Goal: Information Seeking & Learning: Learn about a topic

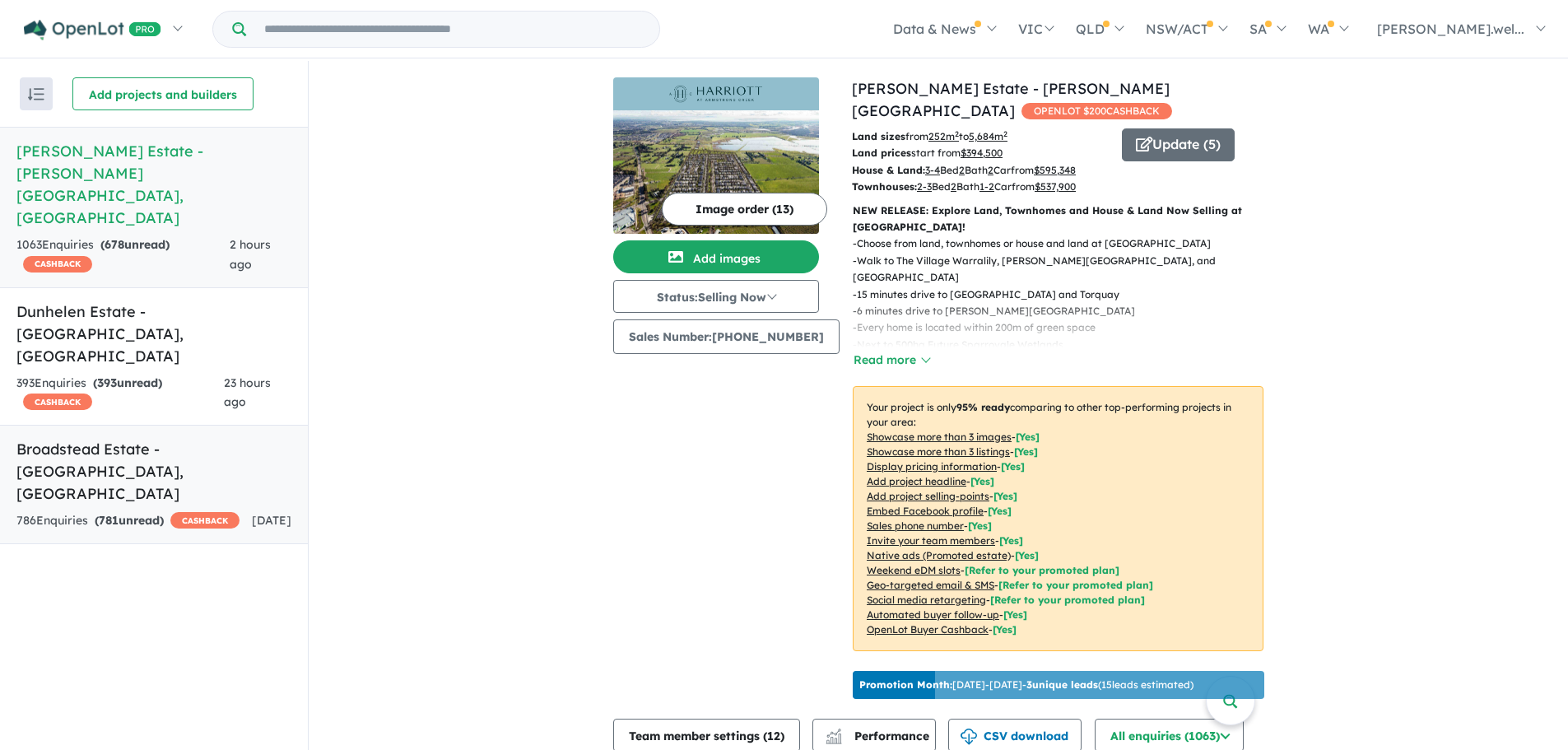
click at [227, 511] on div "786 Enquir ies ( 781 unread) CASHBACK" at bounding box center [128, 521] width 223 height 20
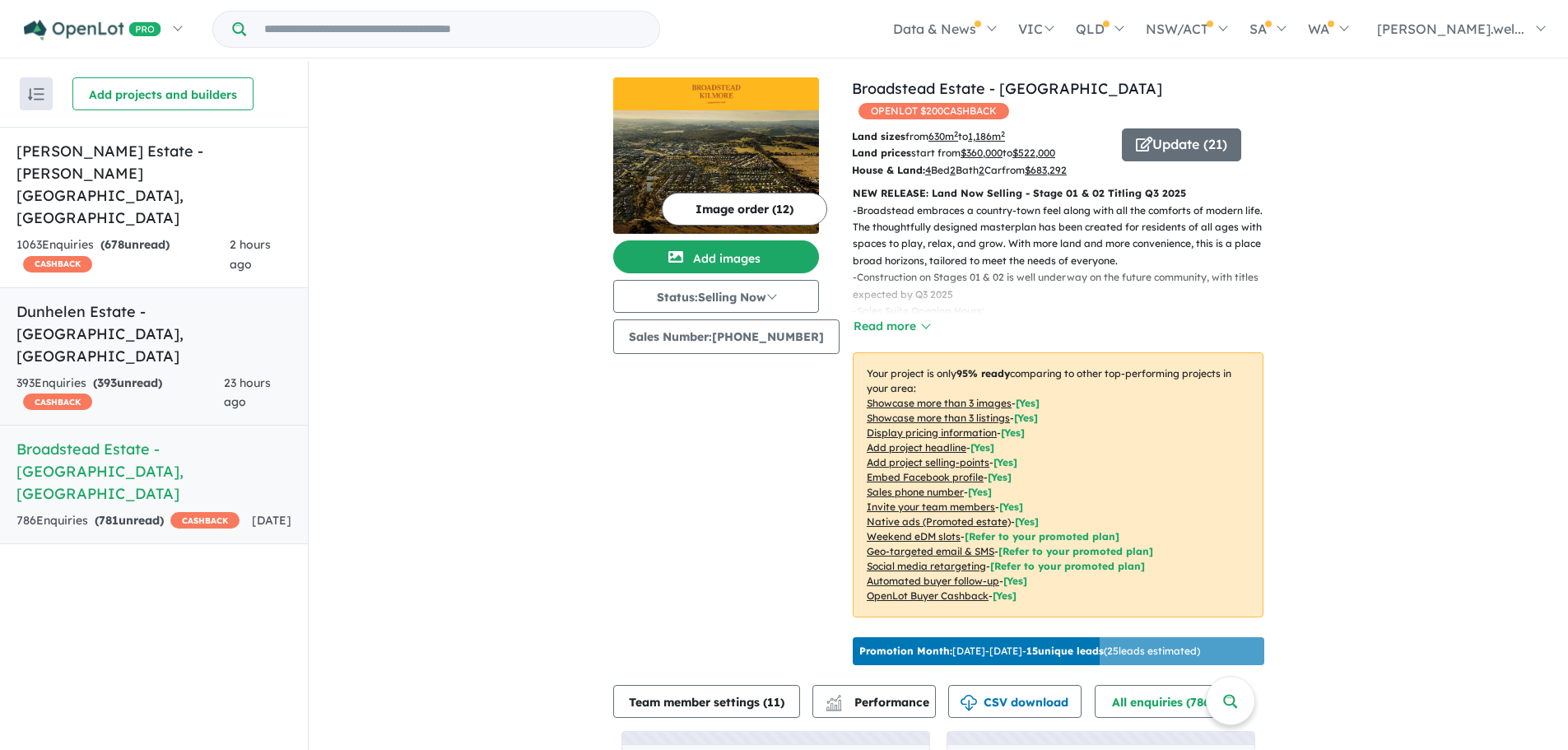
click at [205, 373] on div "393 Enquir ies ( 393 unread) CASHBACK" at bounding box center [120, 393] width 208 height 39
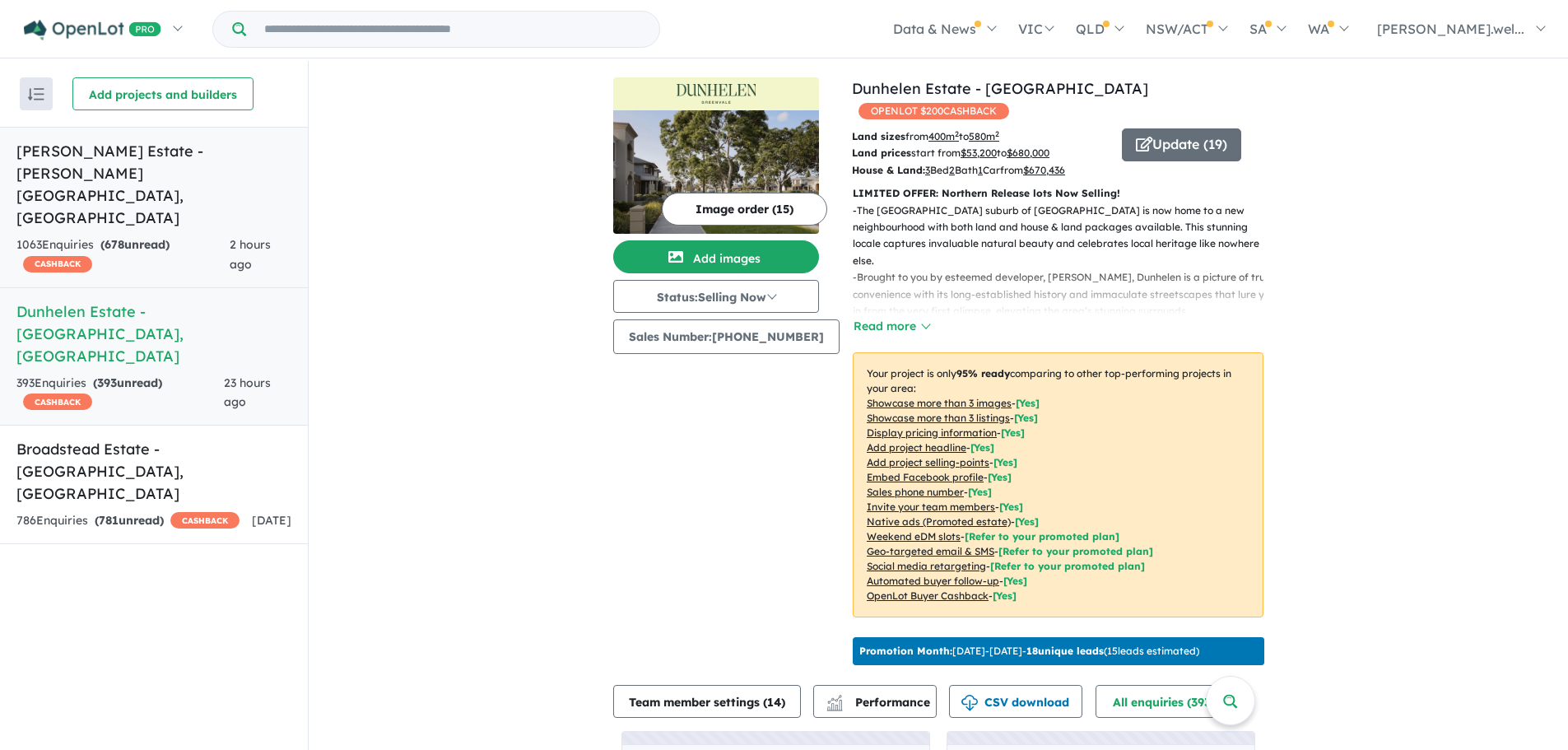
click at [212, 235] on div "1063 Enquir ies ( 678 unread) CASHBACK" at bounding box center [123, 255] width 213 height 39
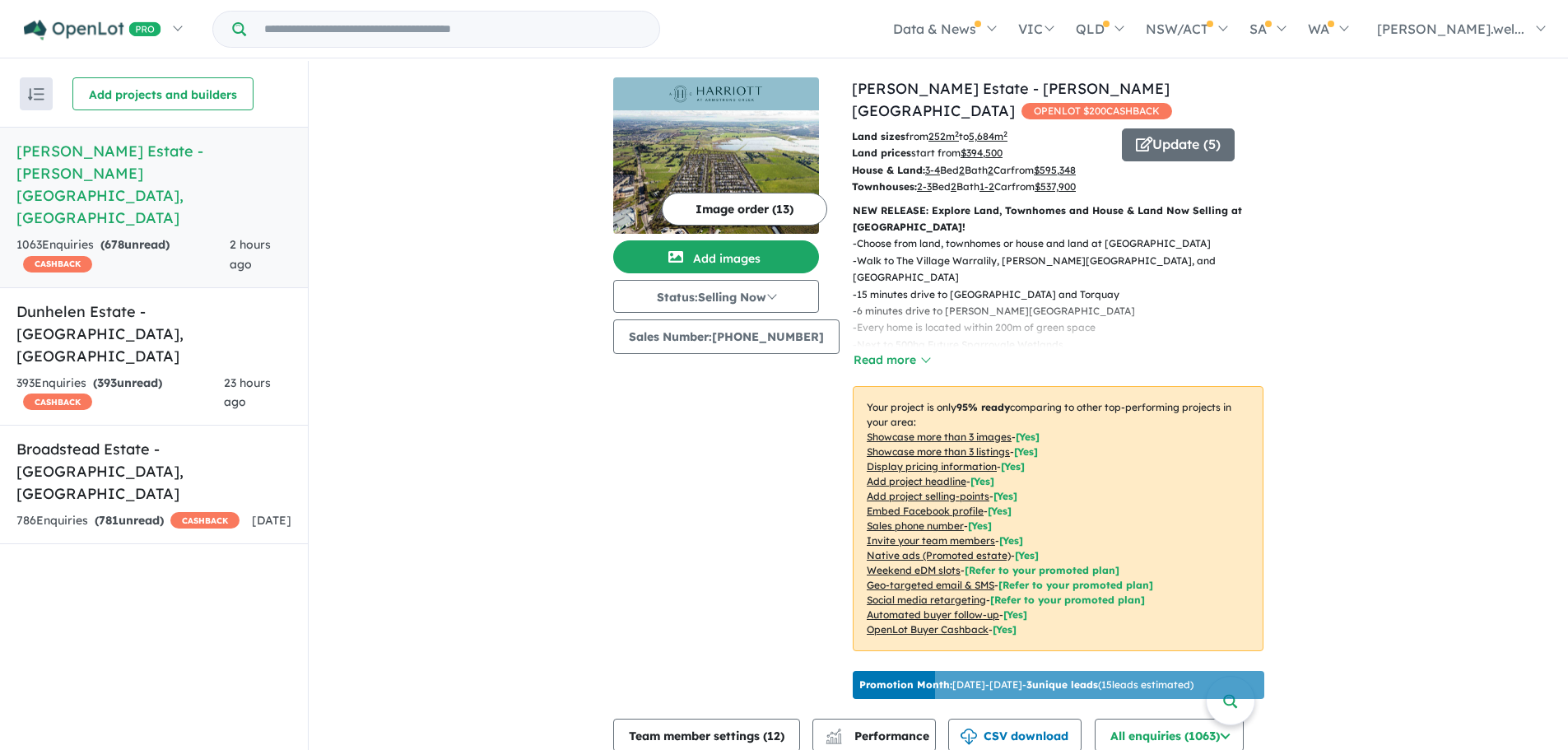
click at [863, 326] on div "- Choose from land, townhomes or house and land at [PERSON_NAME][GEOGRAPHIC_DAT…" at bounding box center [1051, 302] width 424 height 134
click at [863, 351] on button "Read more" at bounding box center [891, 360] width 77 height 19
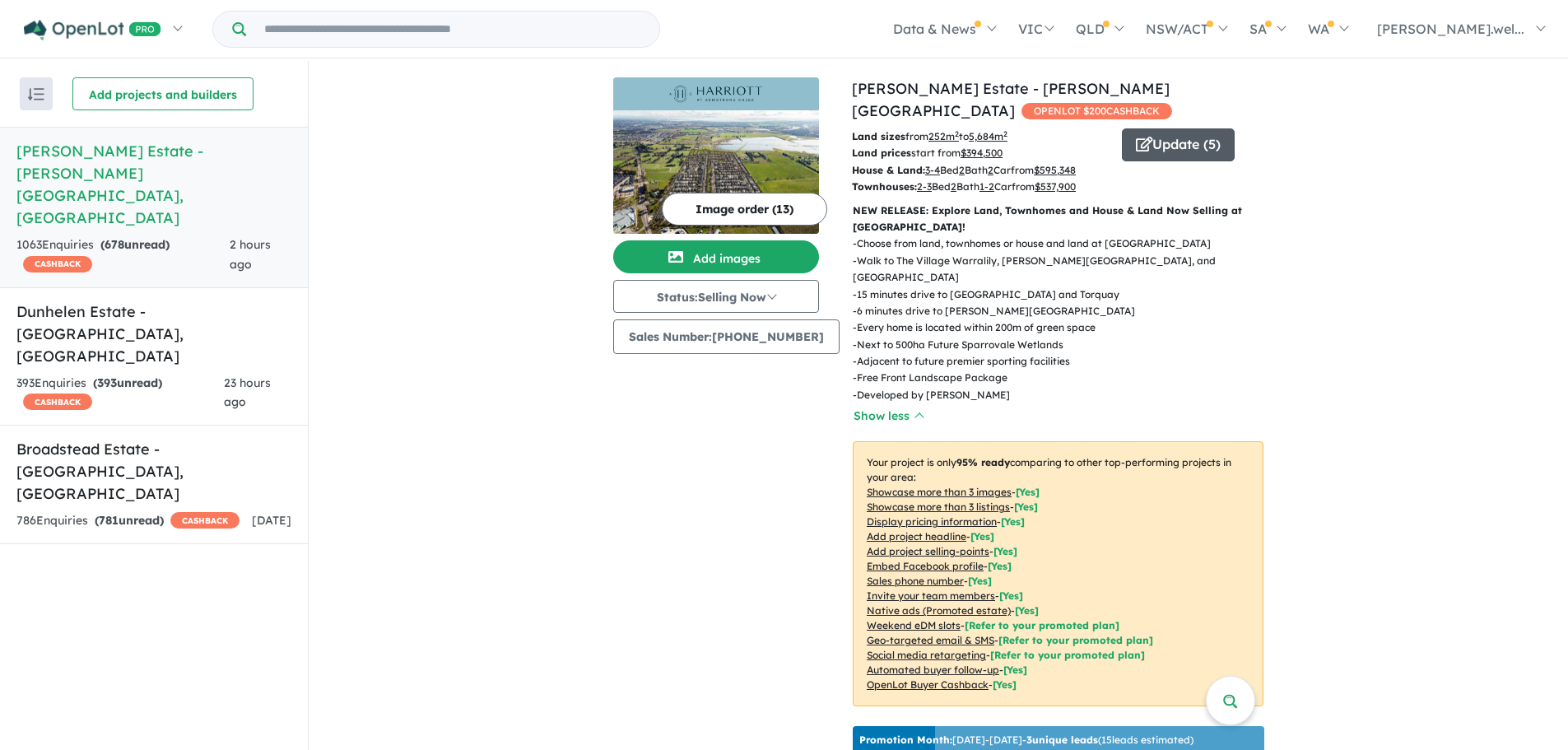
click at [1135, 136] on icon "button" at bounding box center [1143, 143] width 16 height 15
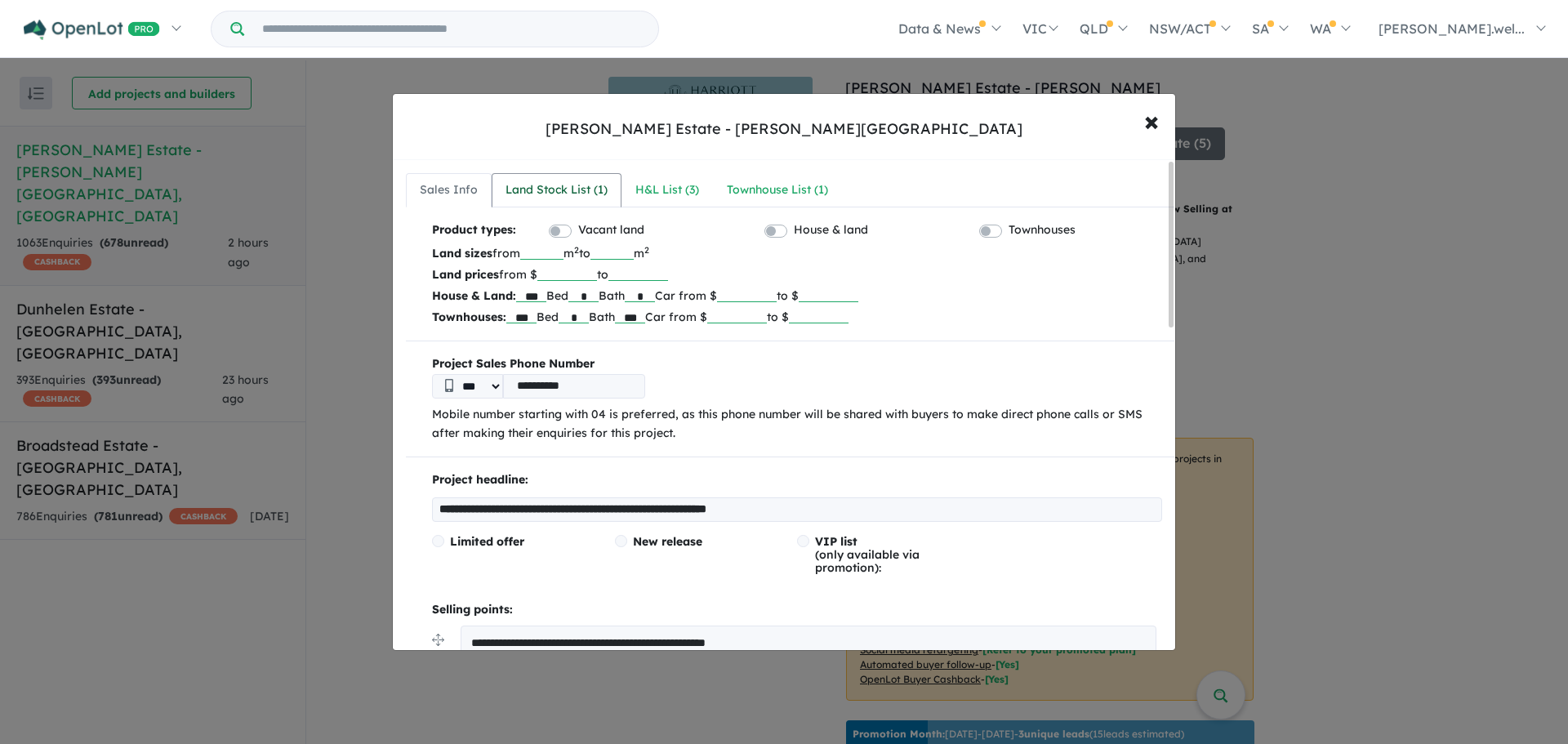
click at [567, 195] on div "Land Stock List ( 1 )" at bounding box center [557, 190] width 102 height 20
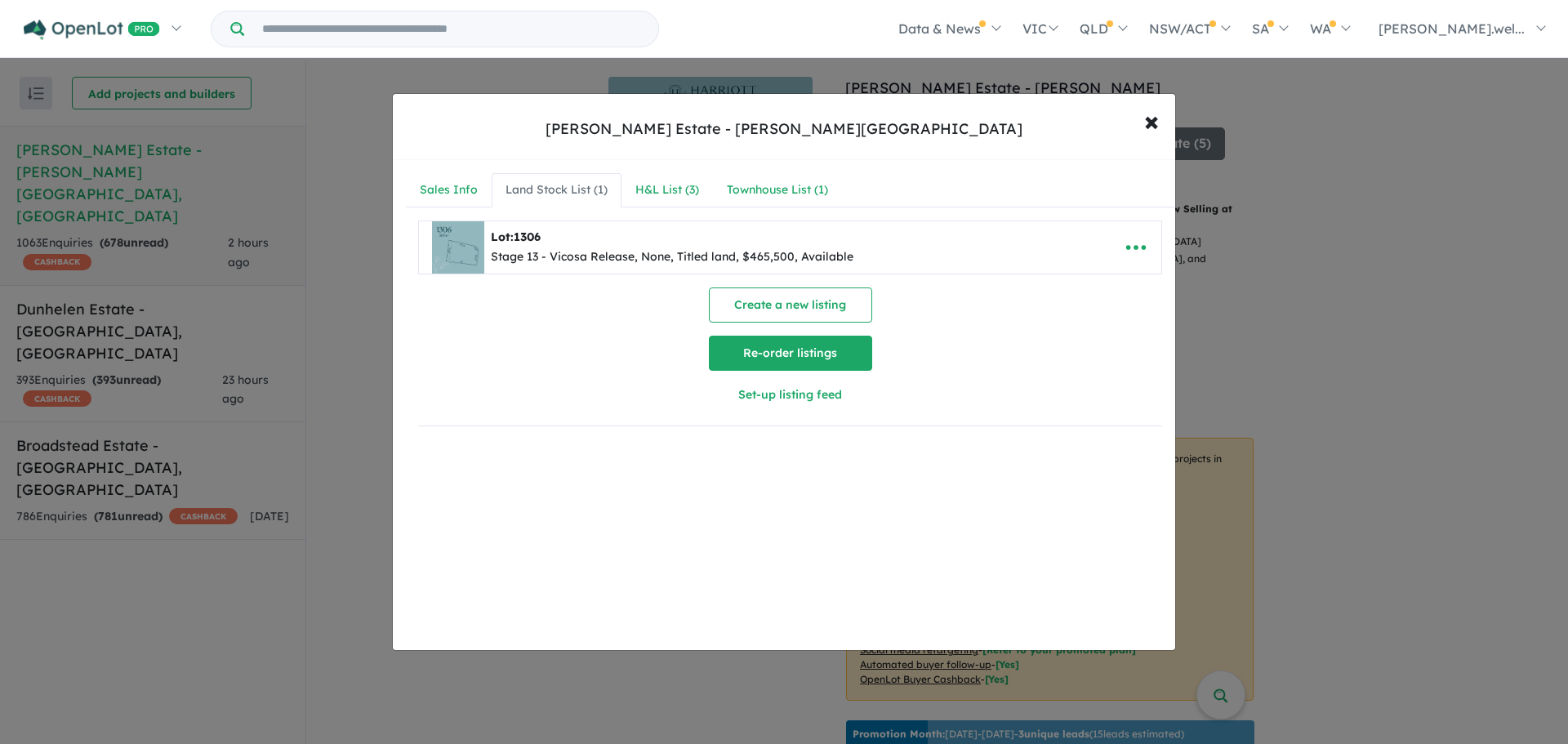
click at [733, 337] on button "Re-order listings" at bounding box center [790, 352] width 164 height 35
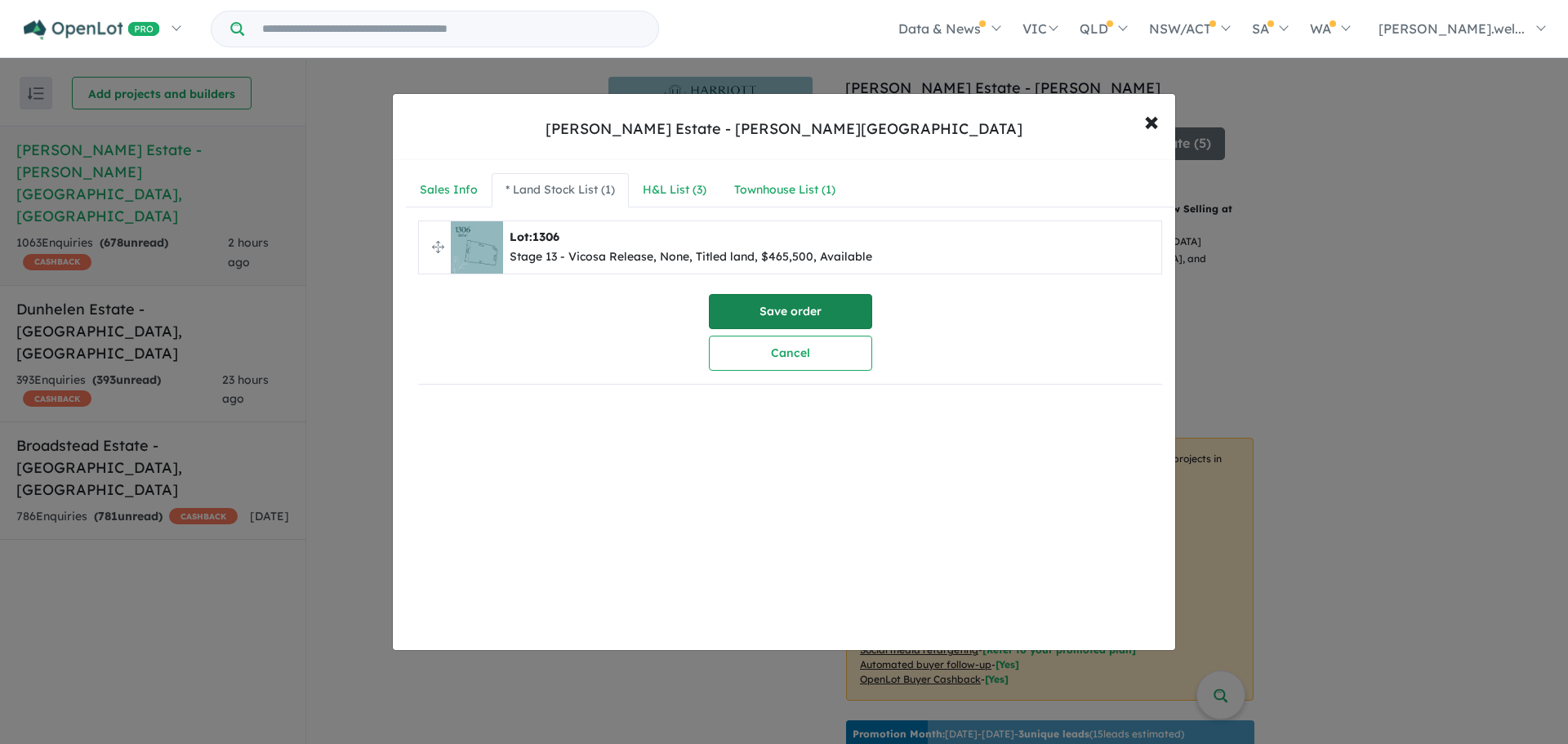
drag, startPoint x: 732, startPoint y: 355, endPoint x: 719, endPoint y: 300, distance: 56.5
click at [732, 352] on button "Cancel" at bounding box center [790, 352] width 164 height 35
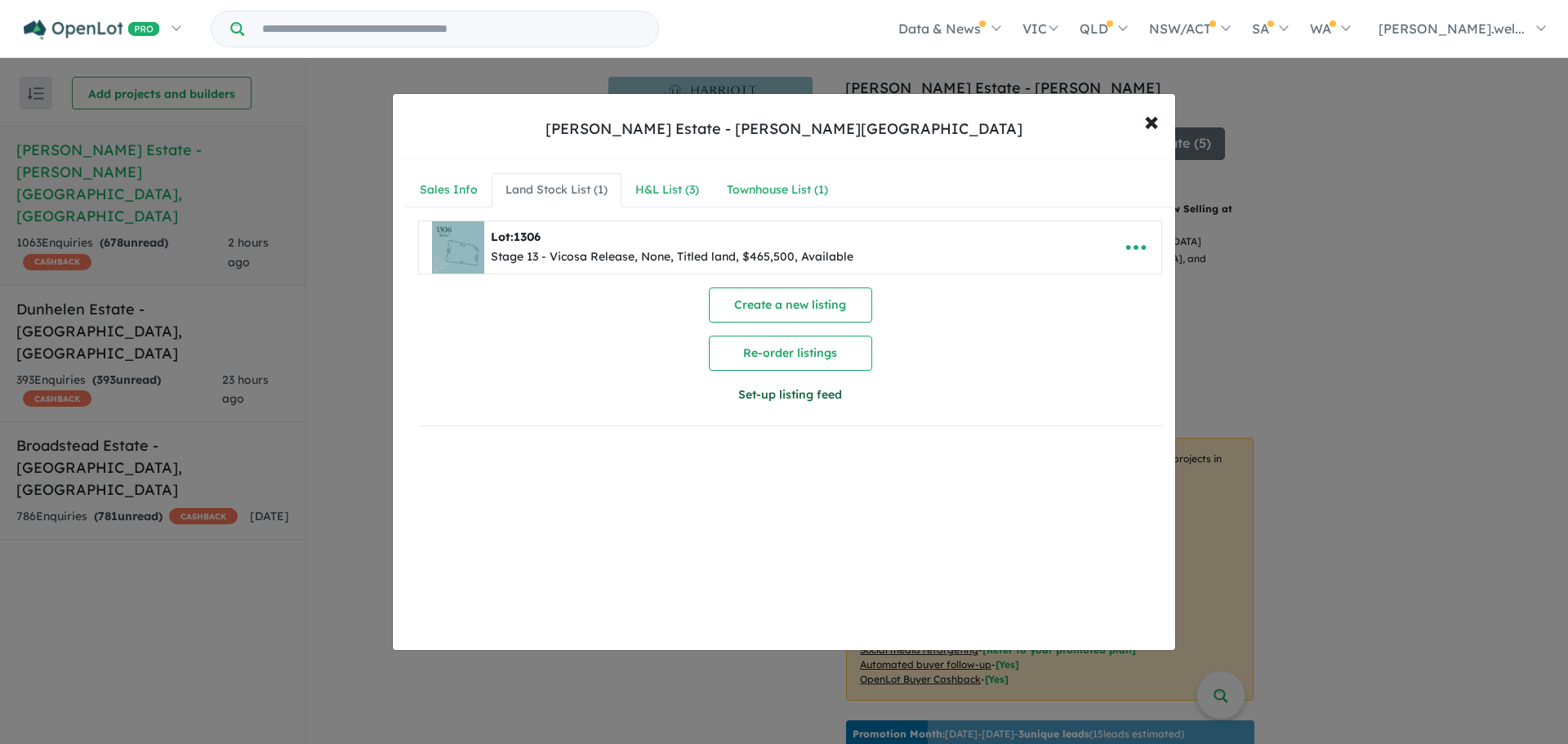
click at [767, 397] on button "Set-up listing feed" at bounding box center [790, 394] width 372 height 35
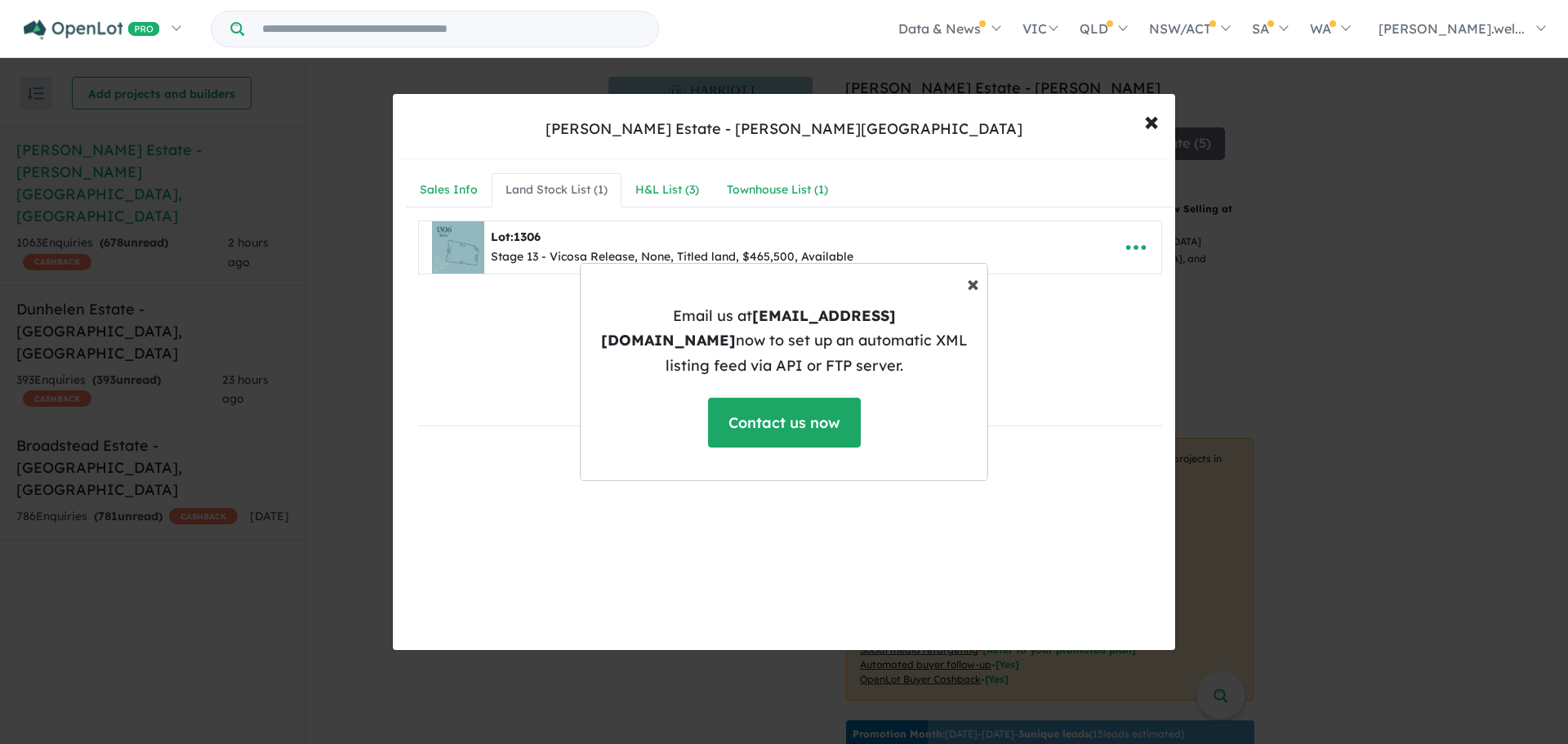
click at [969, 297] on span "×" at bounding box center [973, 283] width 12 height 29
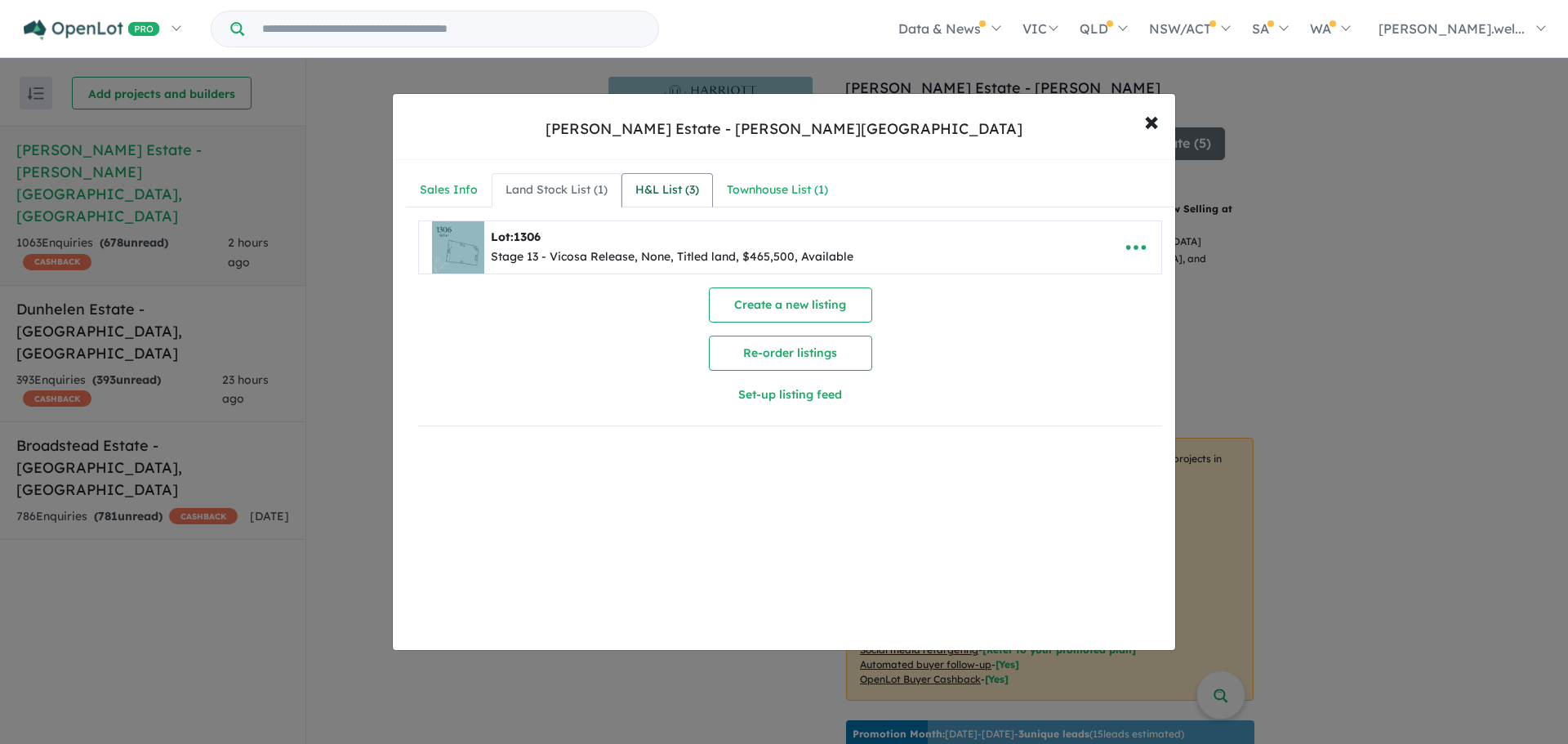
click at [672, 196] on div "H&L List ( 3 )" at bounding box center [667, 190] width 64 height 20
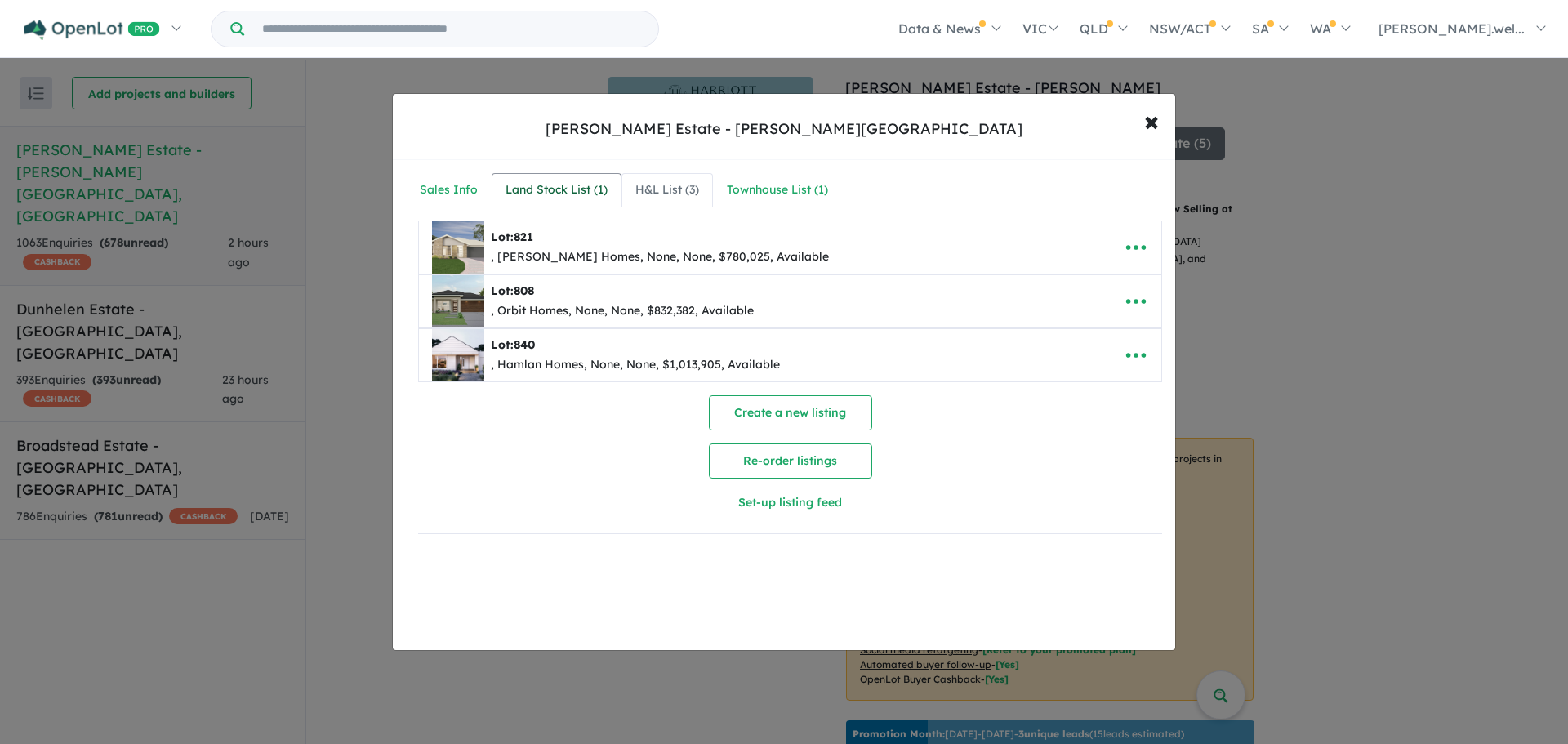
click at [589, 193] on div "Land Stock List ( 1 )" at bounding box center [557, 190] width 102 height 20
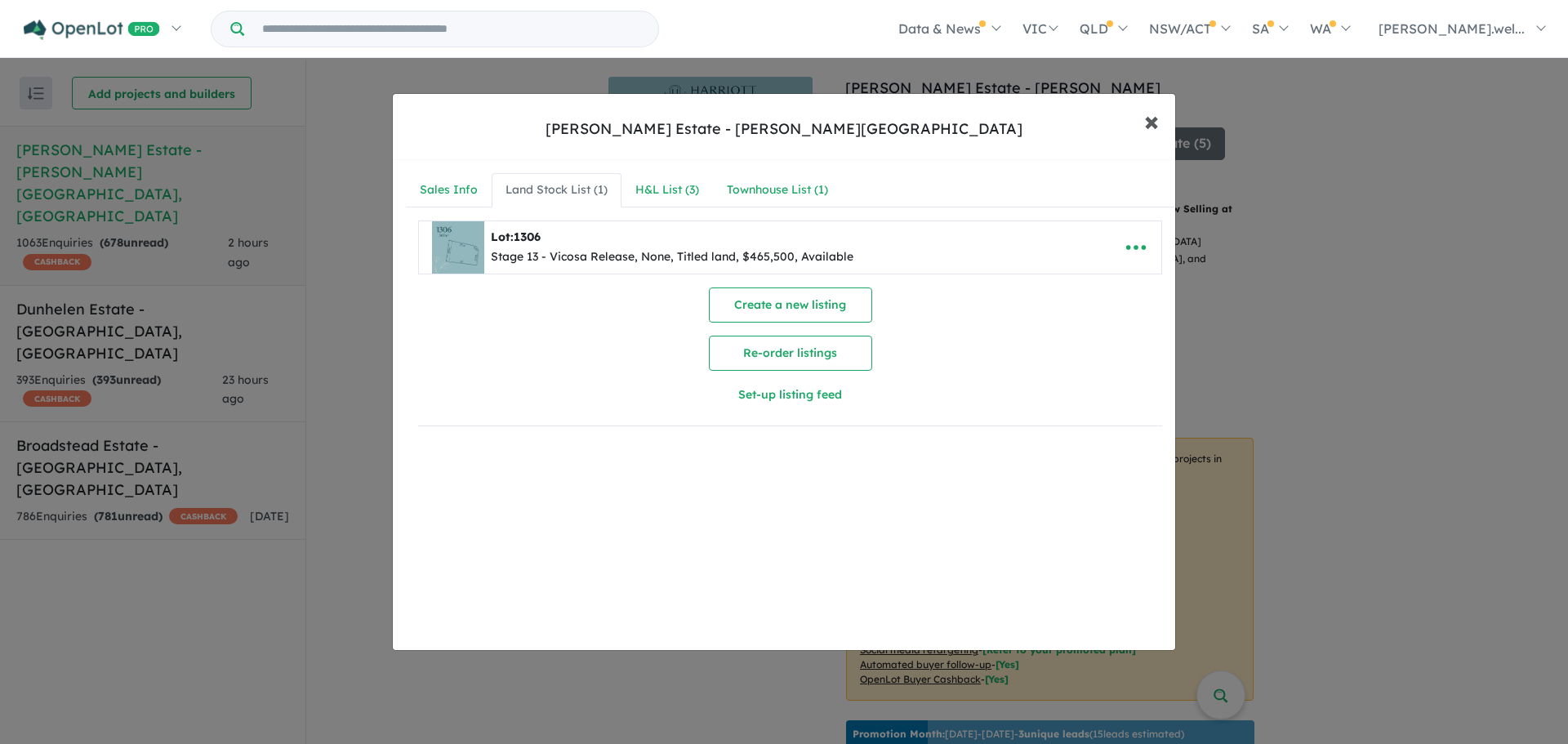
click at [1148, 121] on span "×" at bounding box center [1151, 120] width 14 height 35
